Goal: Transaction & Acquisition: Purchase product/service

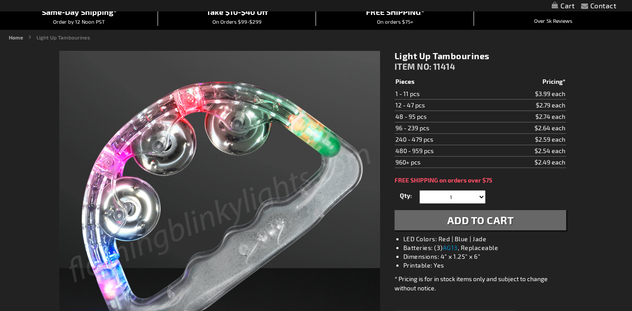
scroll to position [83, 0]
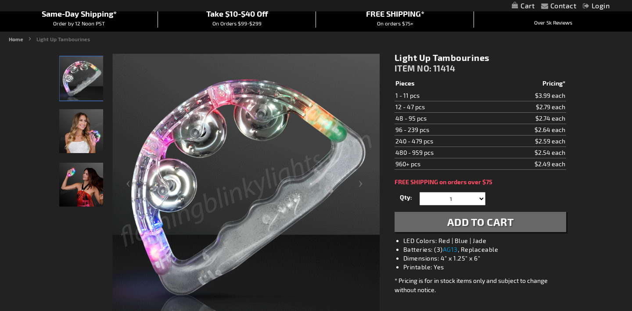
click at [77, 133] on img "Female displaying LED Light Up Tambourines" at bounding box center [81, 131] width 44 height 44
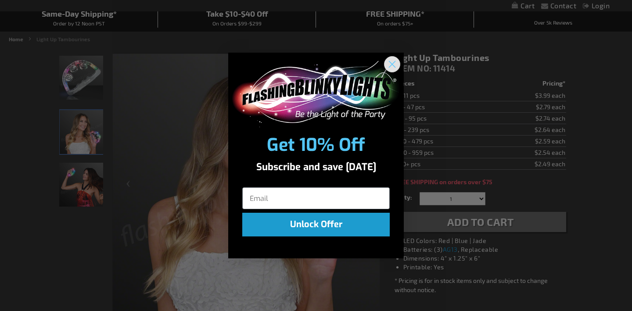
click at [392, 62] on circle "Close dialog" at bounding box center [392, 64] width 14 height 14
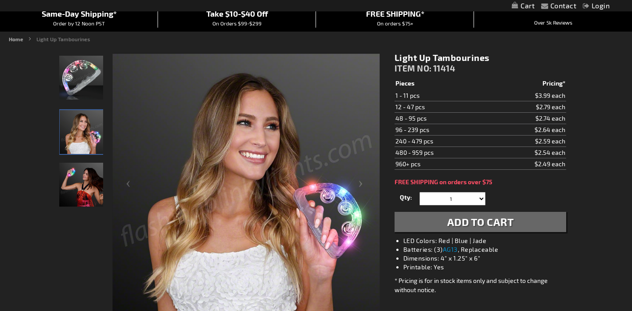
click at [88, 186] on img "Female displaying LED Light Up Tambourines" at bounding box center [81, 185] width 44 height 44
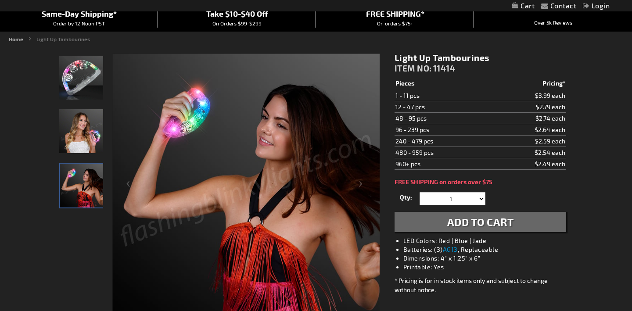
click at [91, 140] on img "Female displaying LED Light Up Tambourines" at bounding box center [81, 131] width 44 height 44
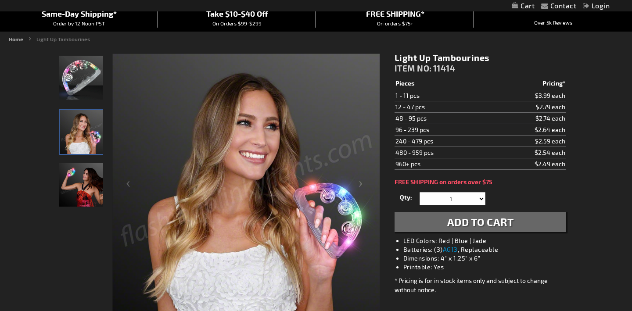
click at [88, 92] on img "LED Light Up Tambourines" at bounding box center [81, 78] width 44 height 44
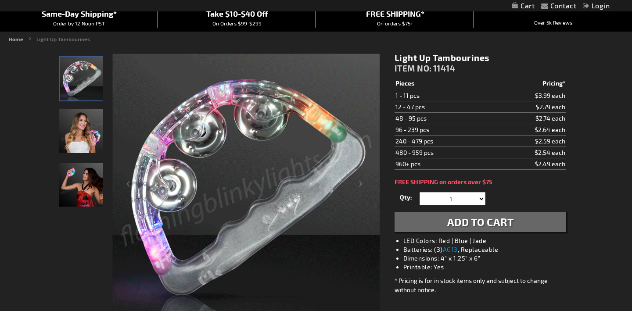
click at [87, 122] on img "Female displaying LED Light Up Tambourines" at bounding box center [81, 131] width 44 height 44
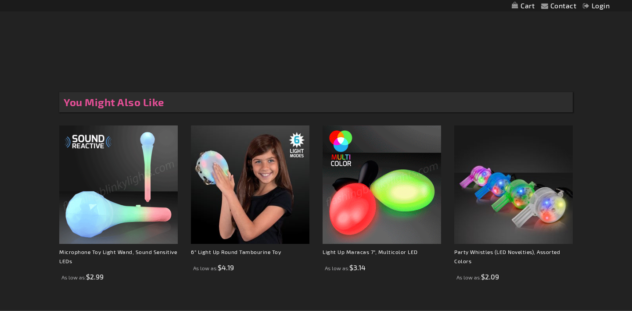
scroll to position [778, 0]
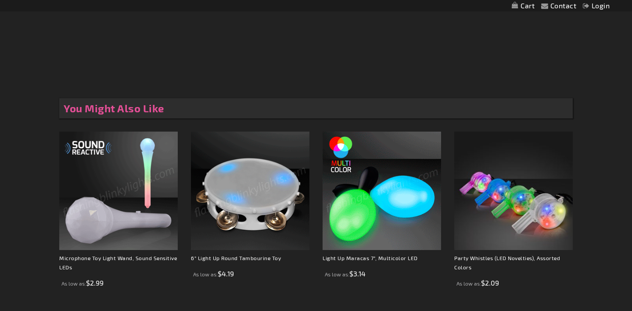
click at [243, 217] on img at bounding box center [250, 191] width 119 height 119
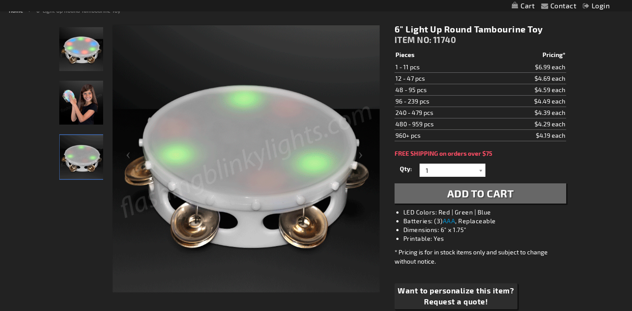
click at [87, 107] on img "Girl displaying White LED Round Light Up Toy Tambourine" at bounding box center [81, 103] width 44 height 44
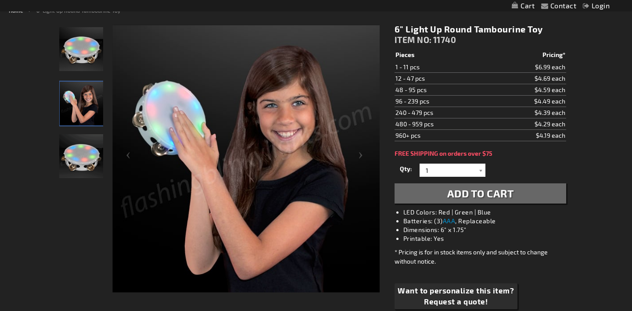
click at [91, 57] on img "White LED Round Light Up Toy Tambourine" at bounding box center [81, 49] width 44 height 44
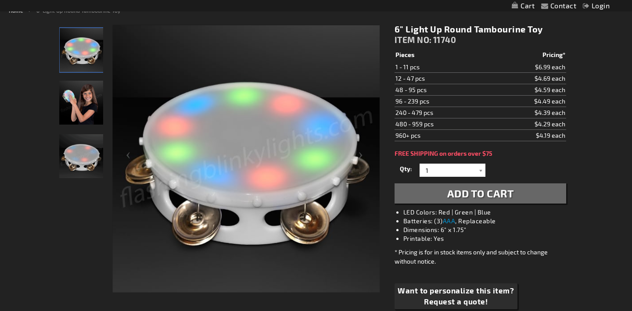
click at [91, 133] on div "Girl displaying White LED Round Light Up Toy Tambourine" at bounding box center [81, 107] width 45 height 54
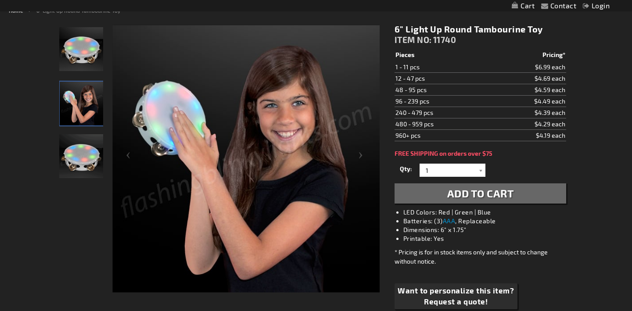
click at [90, 97] on img "Girl displaying White LED Round Light Up Toy Tambourine" at bounding box center [82, 104] width 44 height 44
click at [94, 93] on img "Girl displaying White LED Round Light Up Toy Tambourine" at bounding box center [82, 104] width 44 height 44
click at [82, 155] on img "White LED Round Light Up Toy Tambourine" at bounding box center [81, 156] width 44 height 44
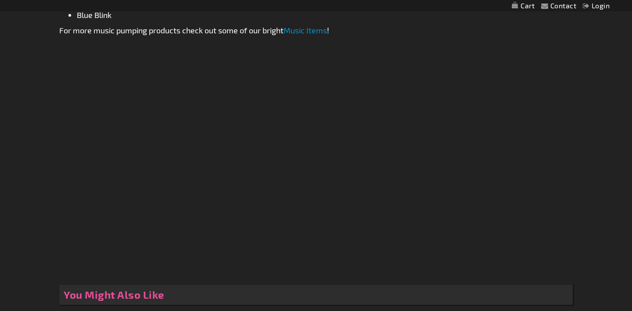
scroll to position [586, 0]
